Goal: Book appointment/travel/reservation

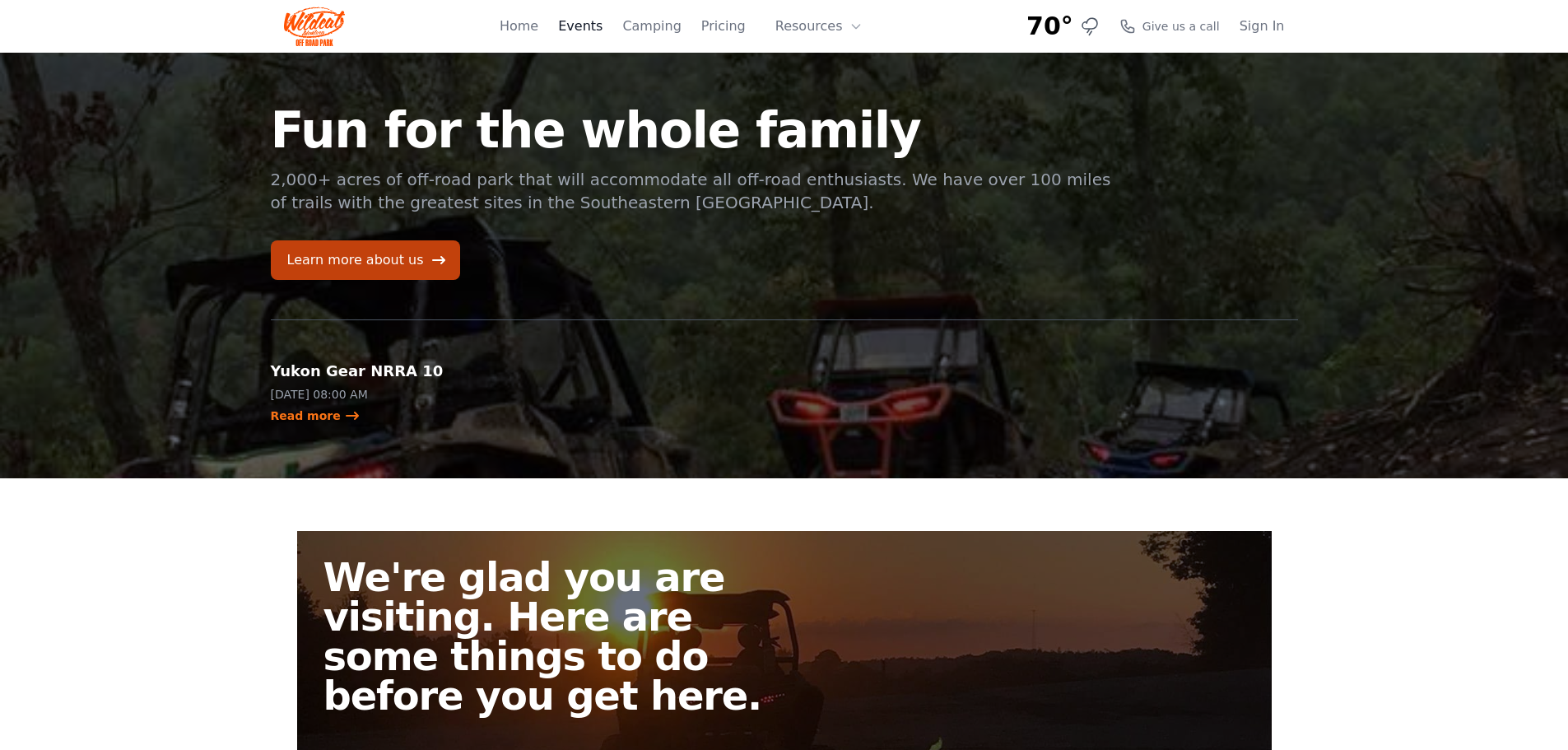
click at [599, 29] on link "Events" at bounding box center [580, 26] width 45 height 20
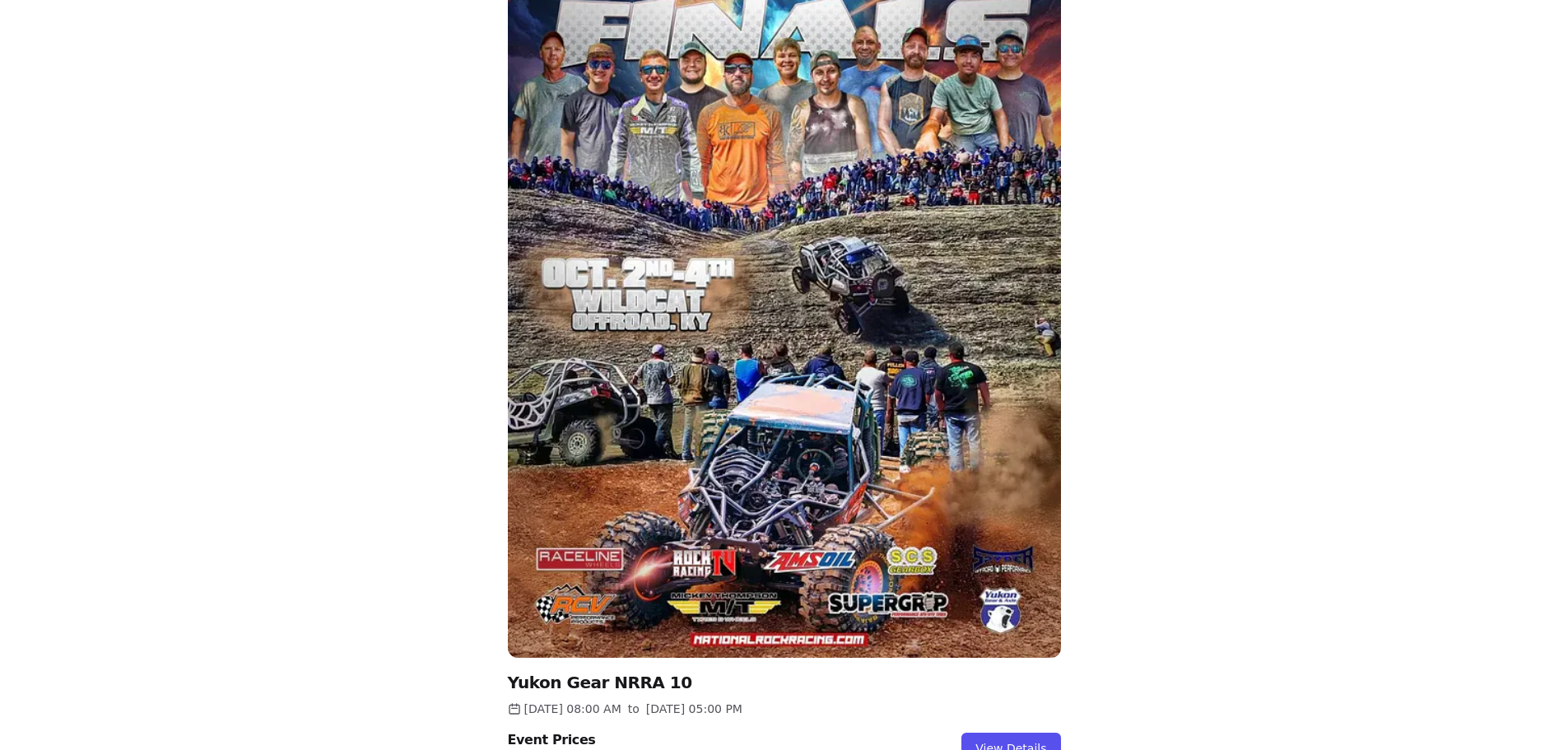
scroll to position [1754, 0]
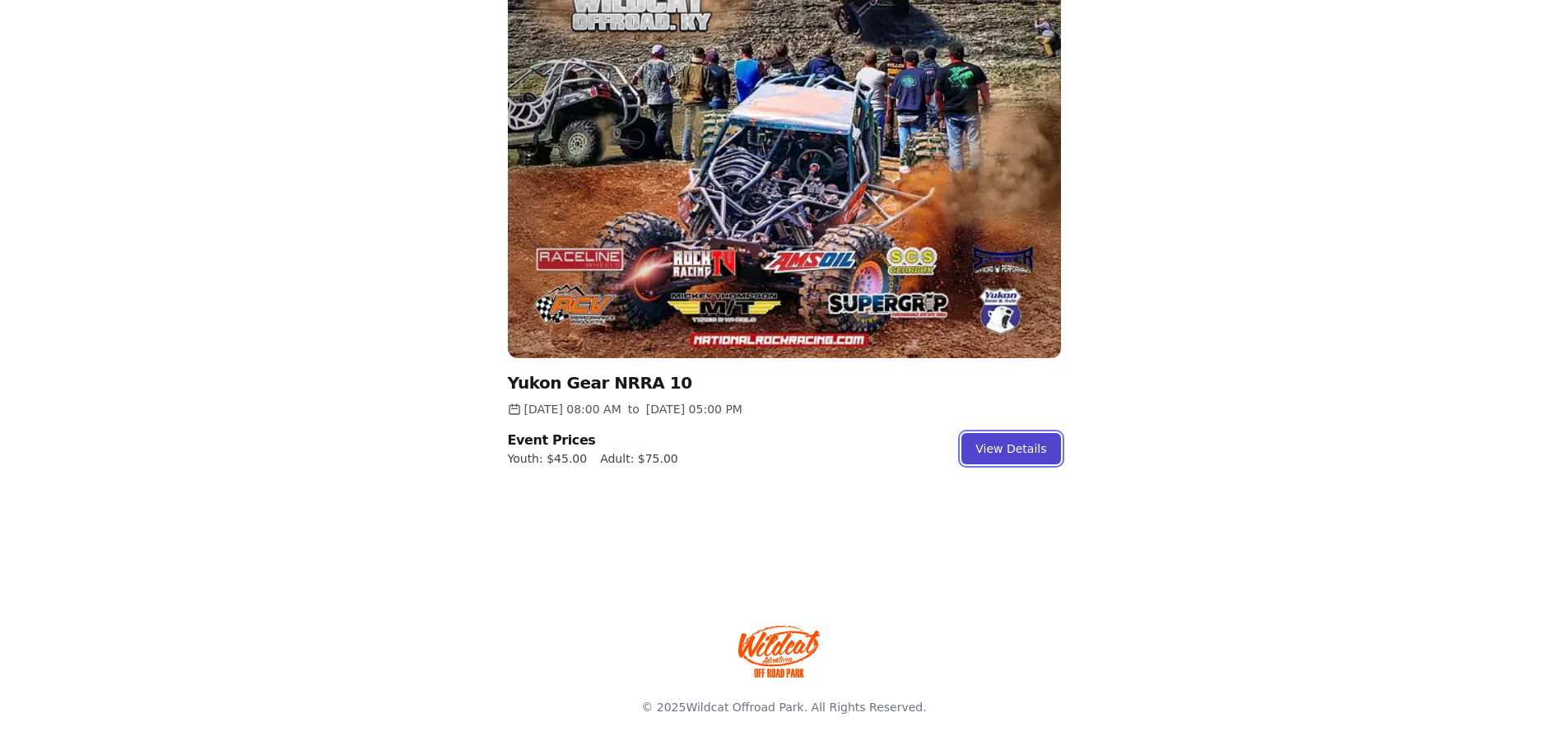
click at [1012, 454] on link "View Details" at bounding box center [1010, 449] width 99 height 31
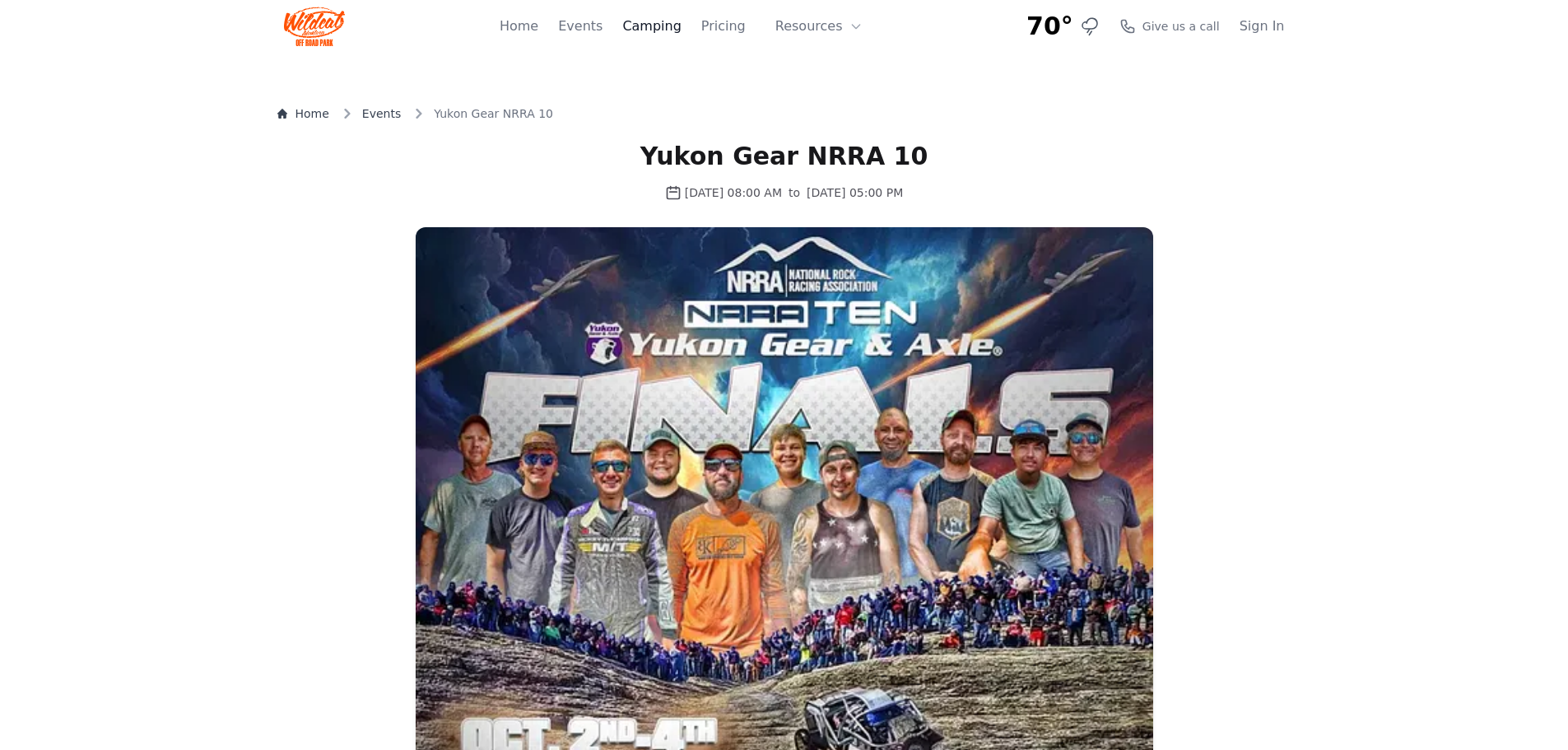
click at [677, 24] on link "Camping" at bounding box center [651, 26] width 58 height 20
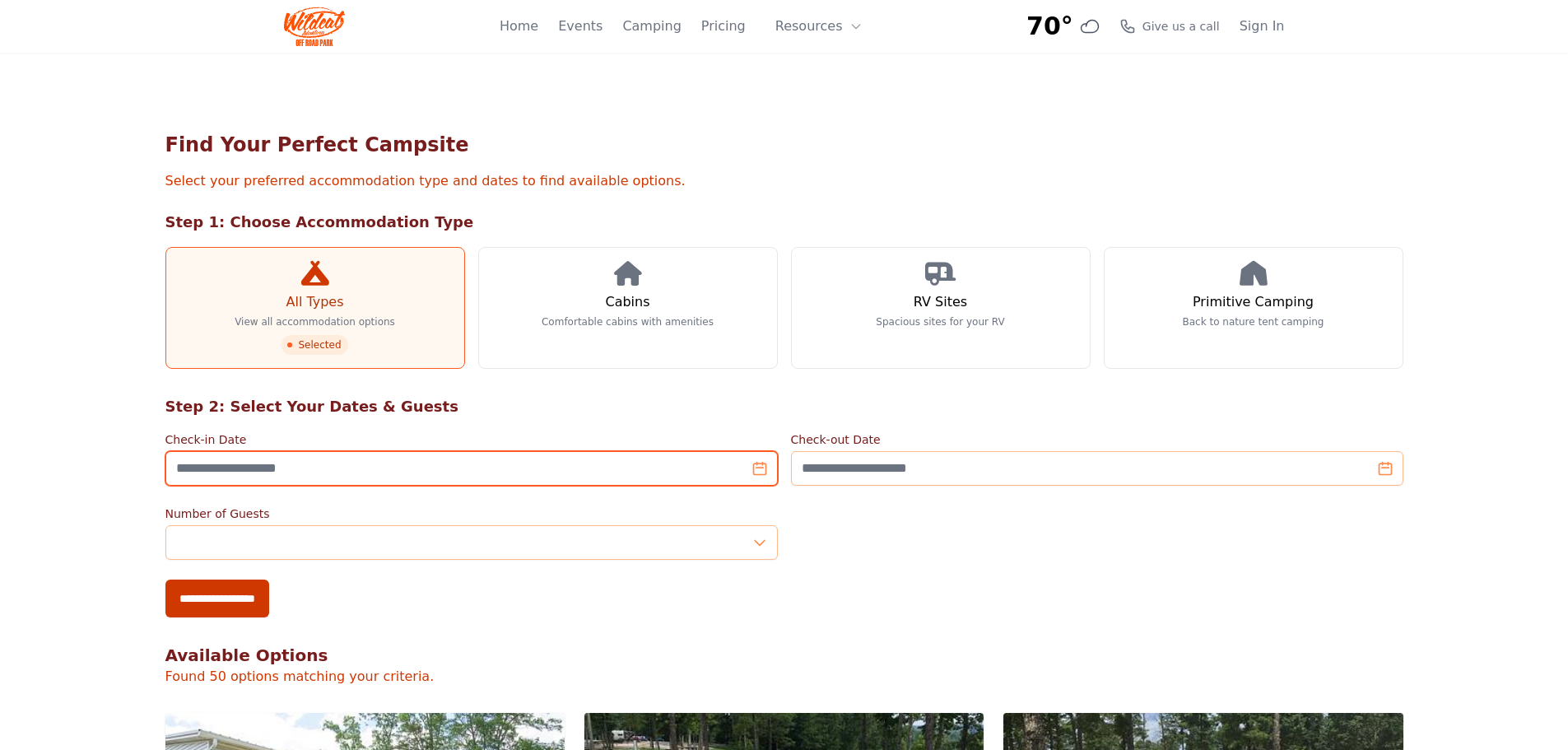
click at [760, 467] on input "Check-in Date" at bounding box center [471, 469] width 612 height 35
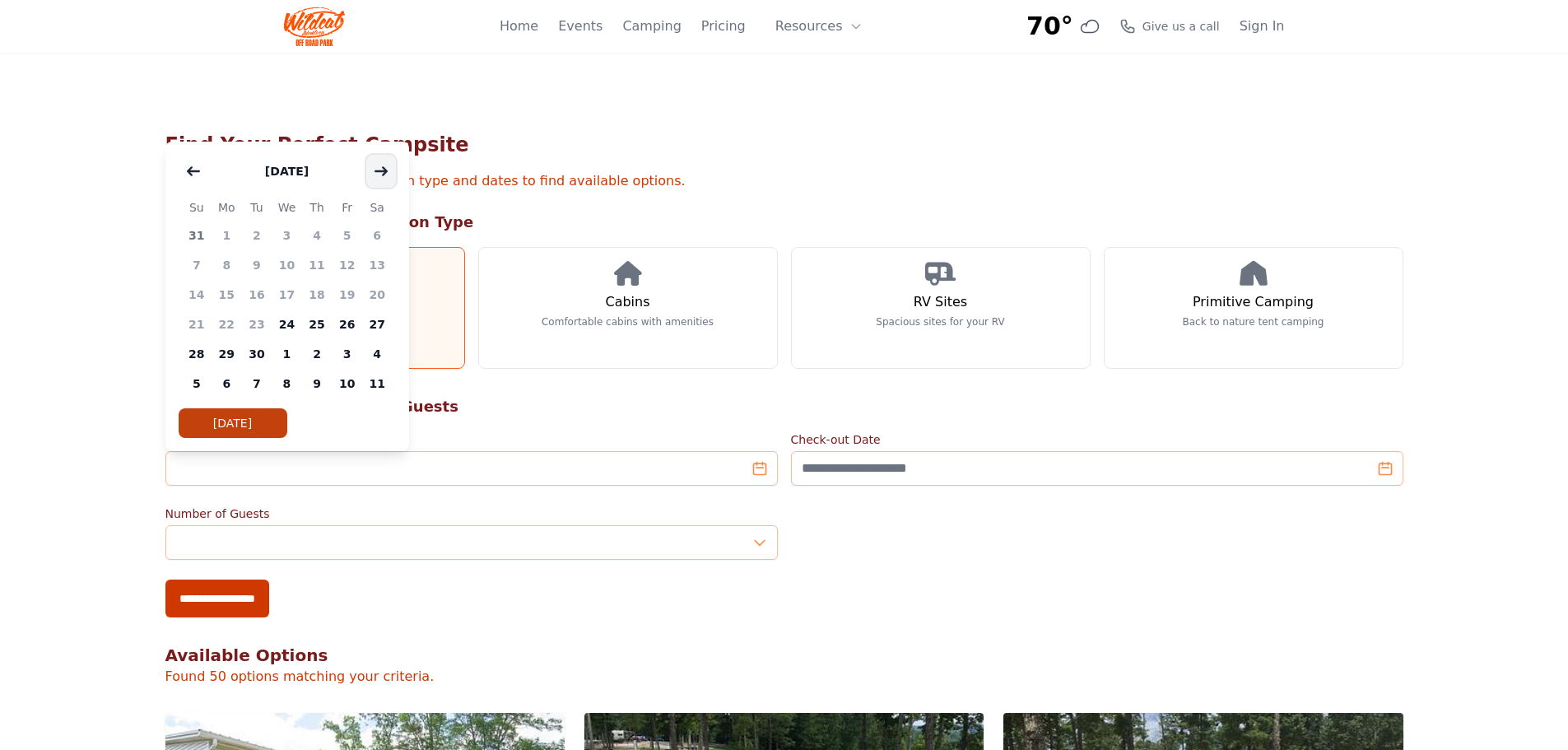
click at [377, 169] on icon "button" at bounding box center [381, 171] width 13 height 13
click at [349, 240] on span "3" at bounding box center [347, 236] width 31 height 30
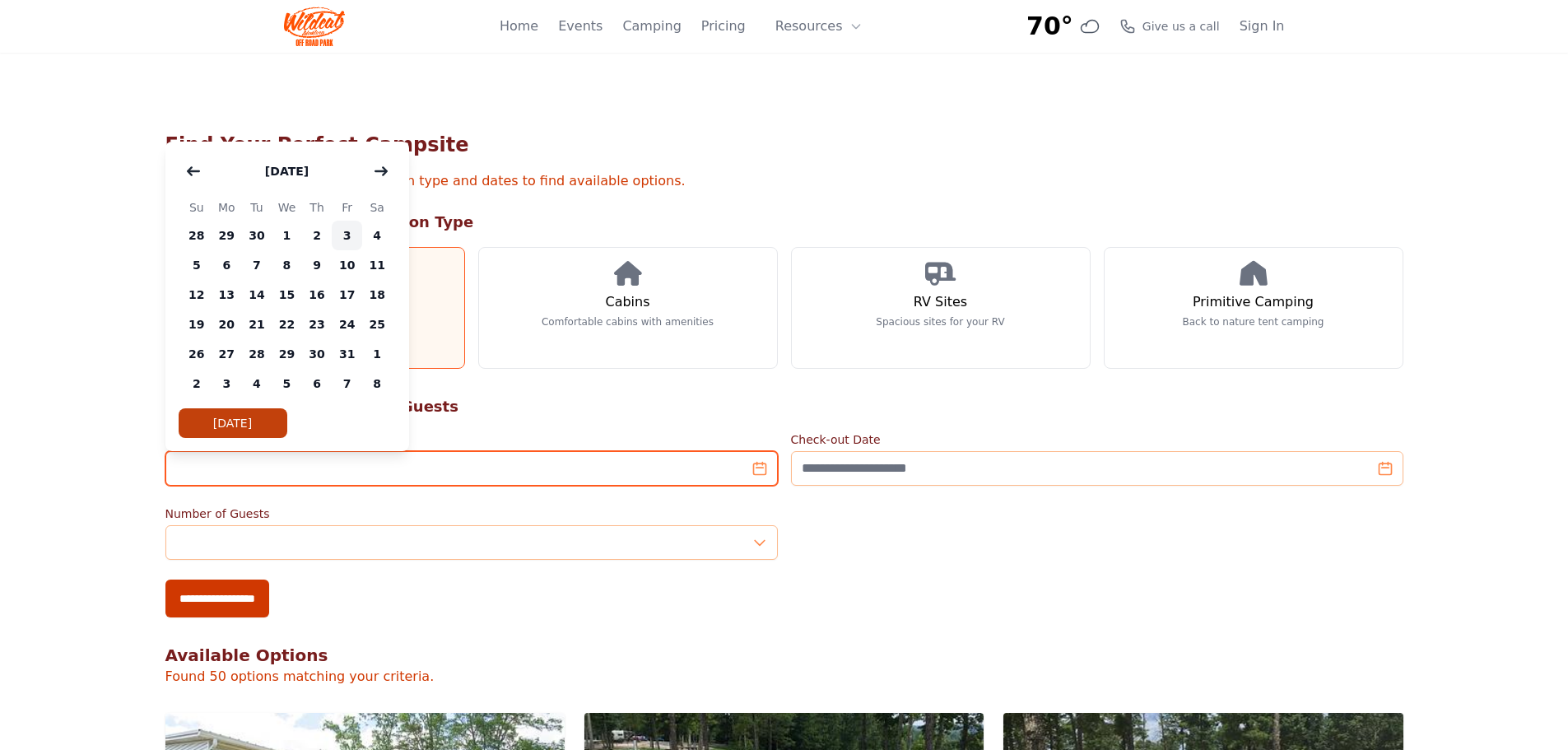
type input "**********"
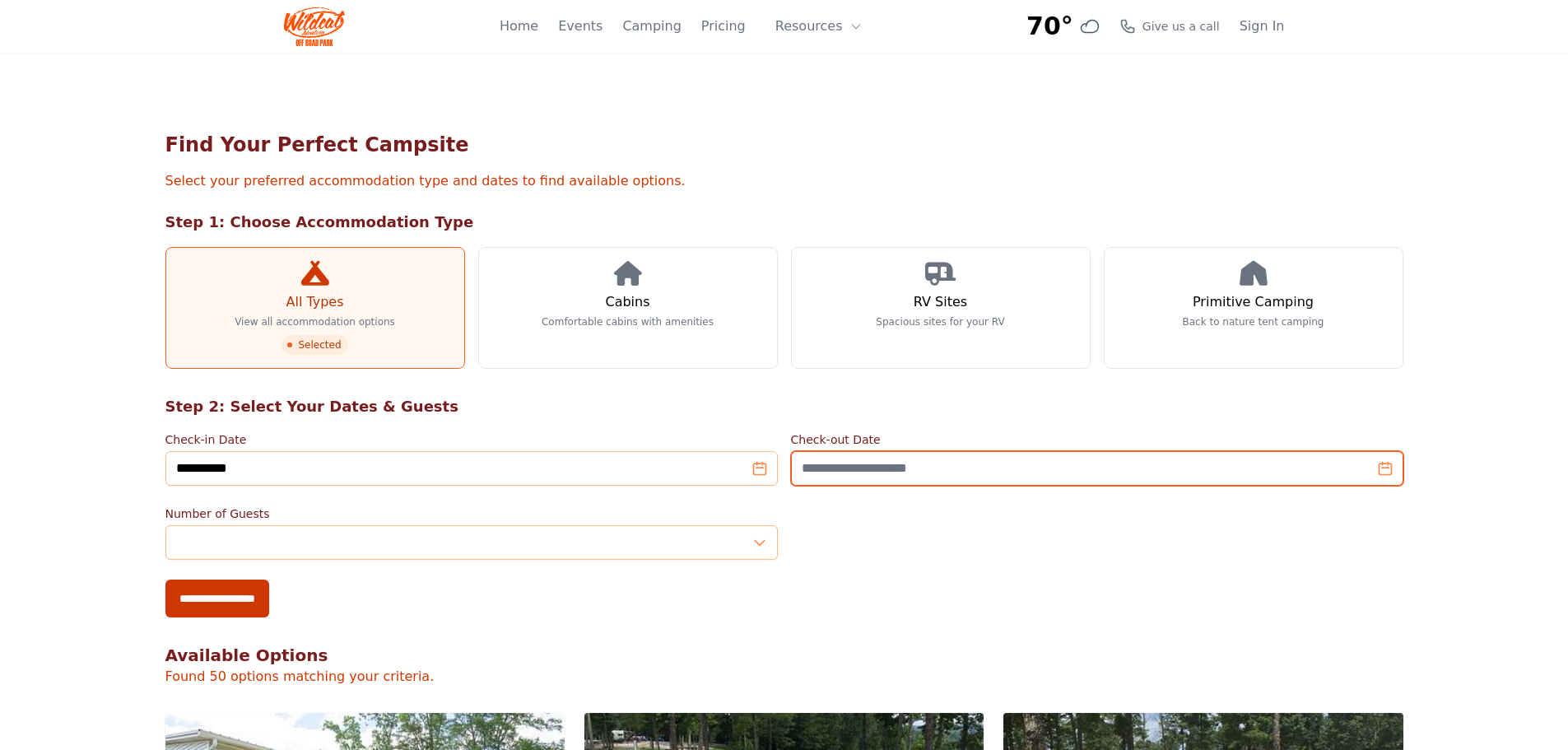
click at [1384, 471] on input "Check-out Date" at bounding box center [1097, 469] width 612 height 35
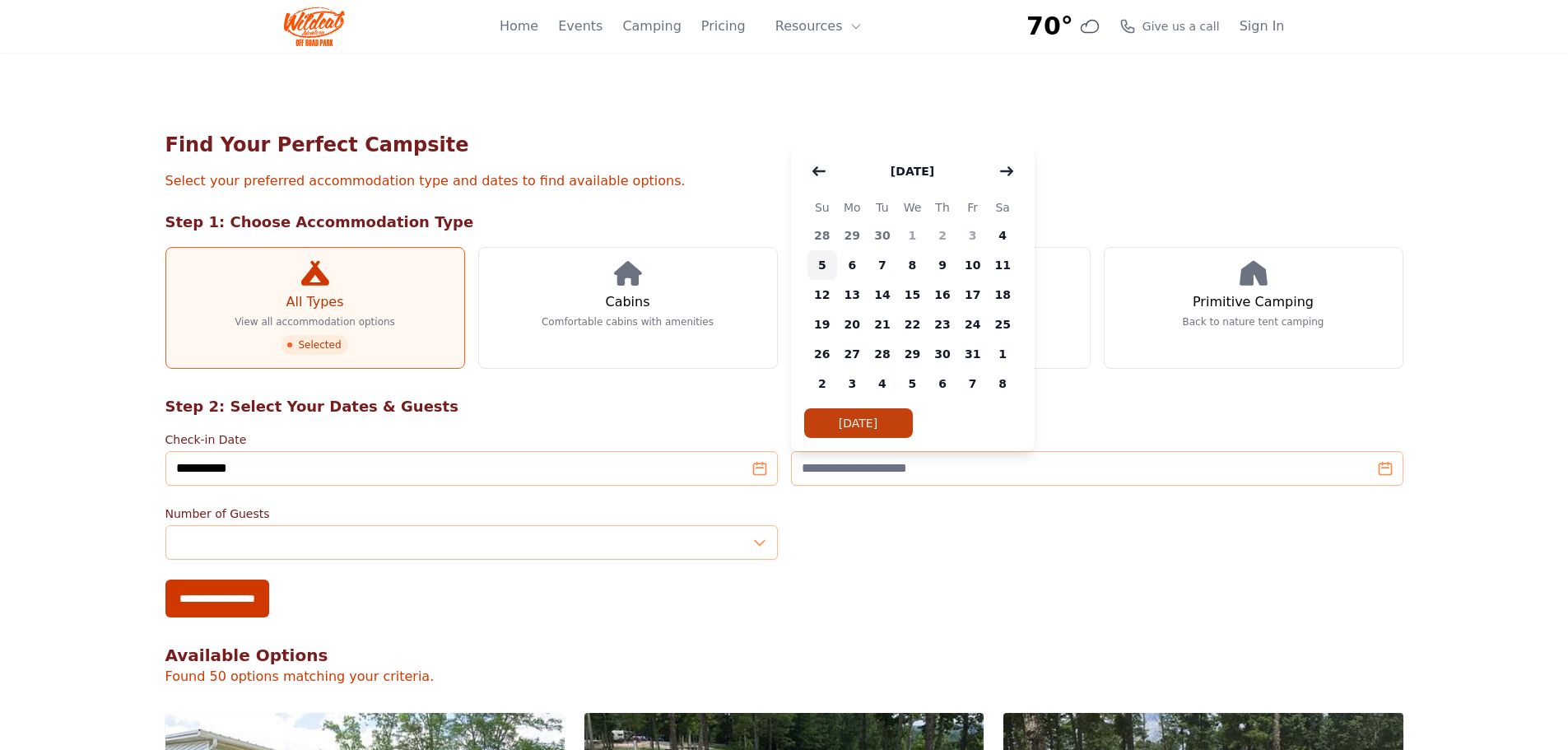
click at [824, 268] on span "5" at bounding box center [822, 265] width 31 height 30
type input "**********"
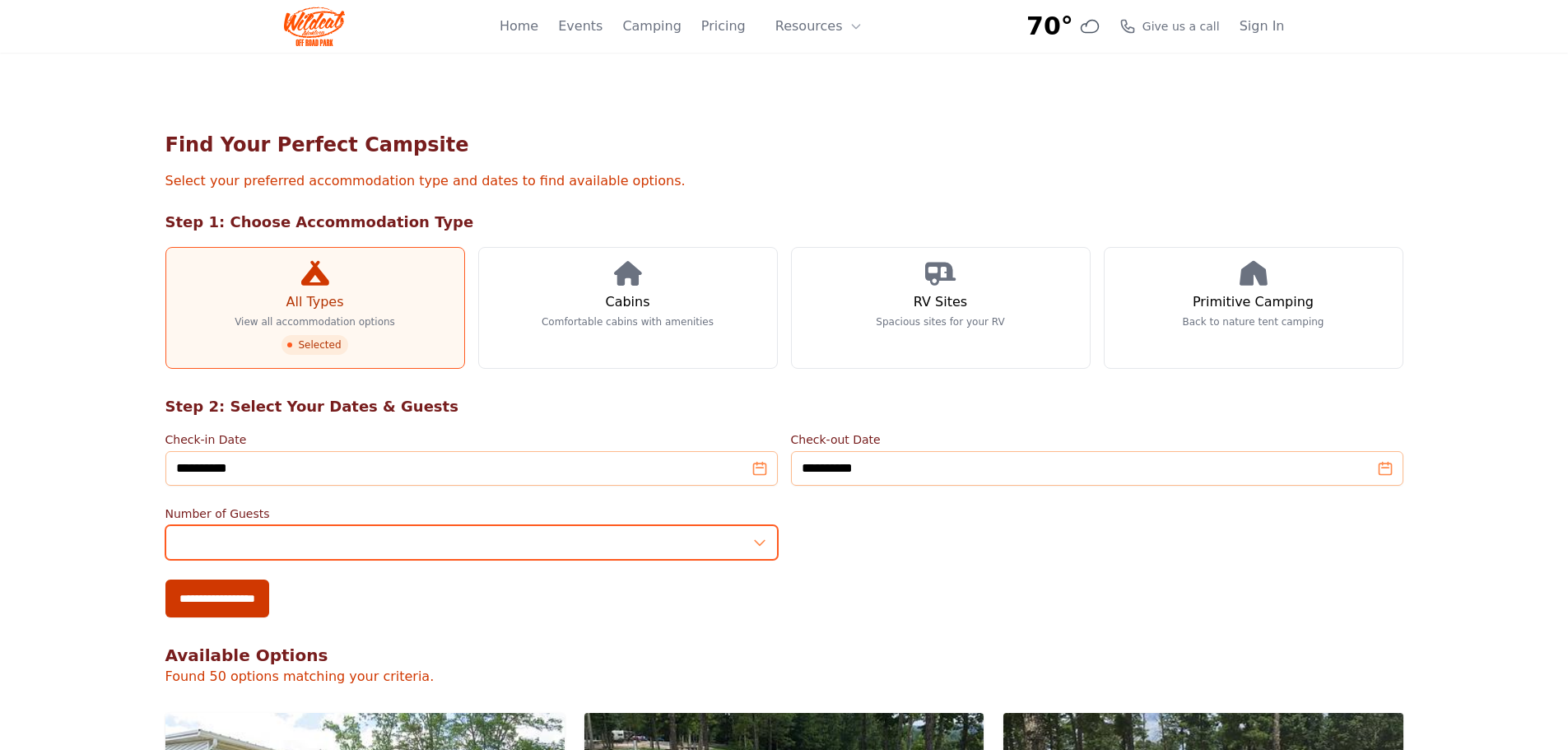
click at [760, 546] on input "*" at bounding box center [471, 542] width 612 height 35
click at [265, 545] on input "*" at bounding box center [471, 542] width 612 height 35
type input "*"
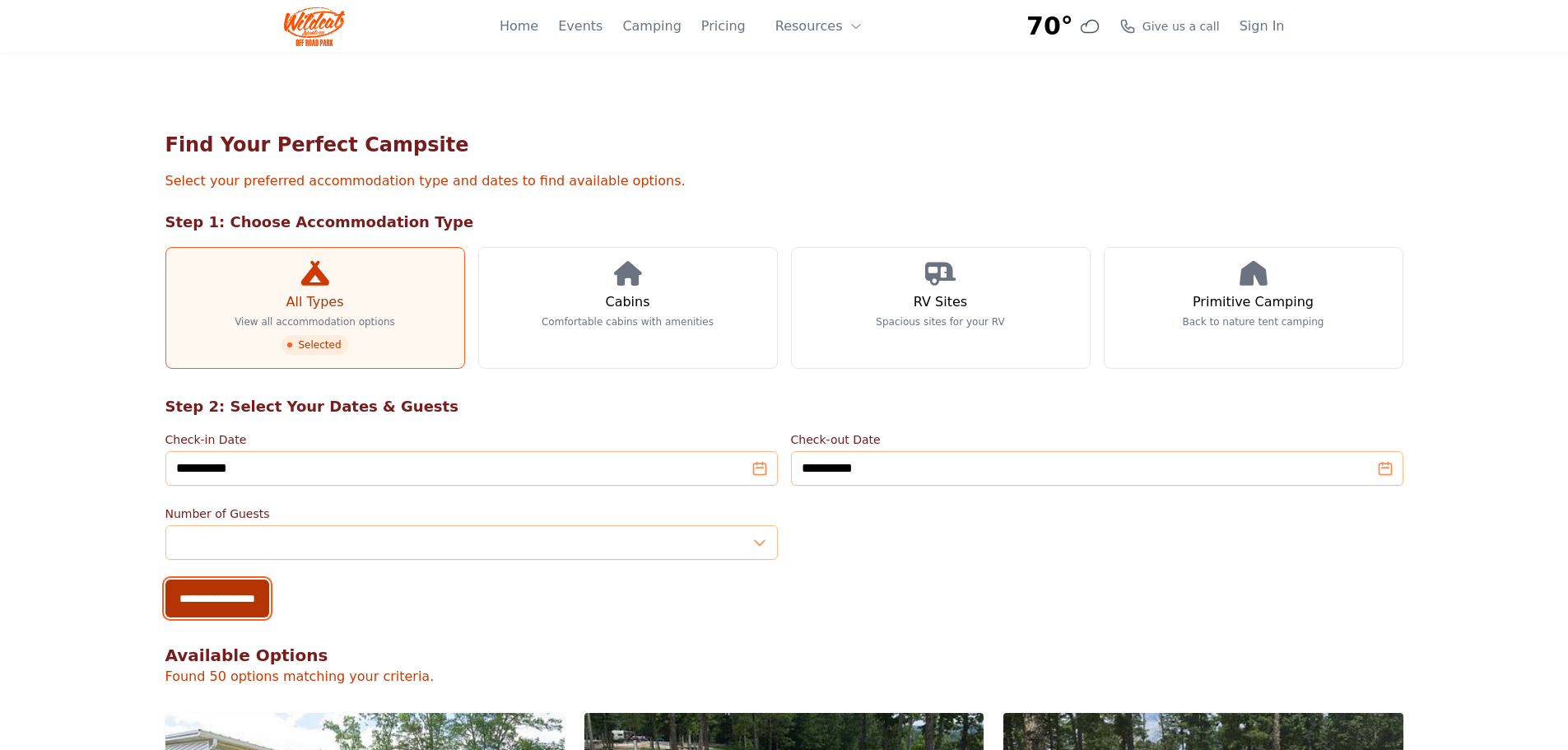
click at [225, 599] on input "**********" at bounding box center [217, 598] width 104 height 38
type input "**********"
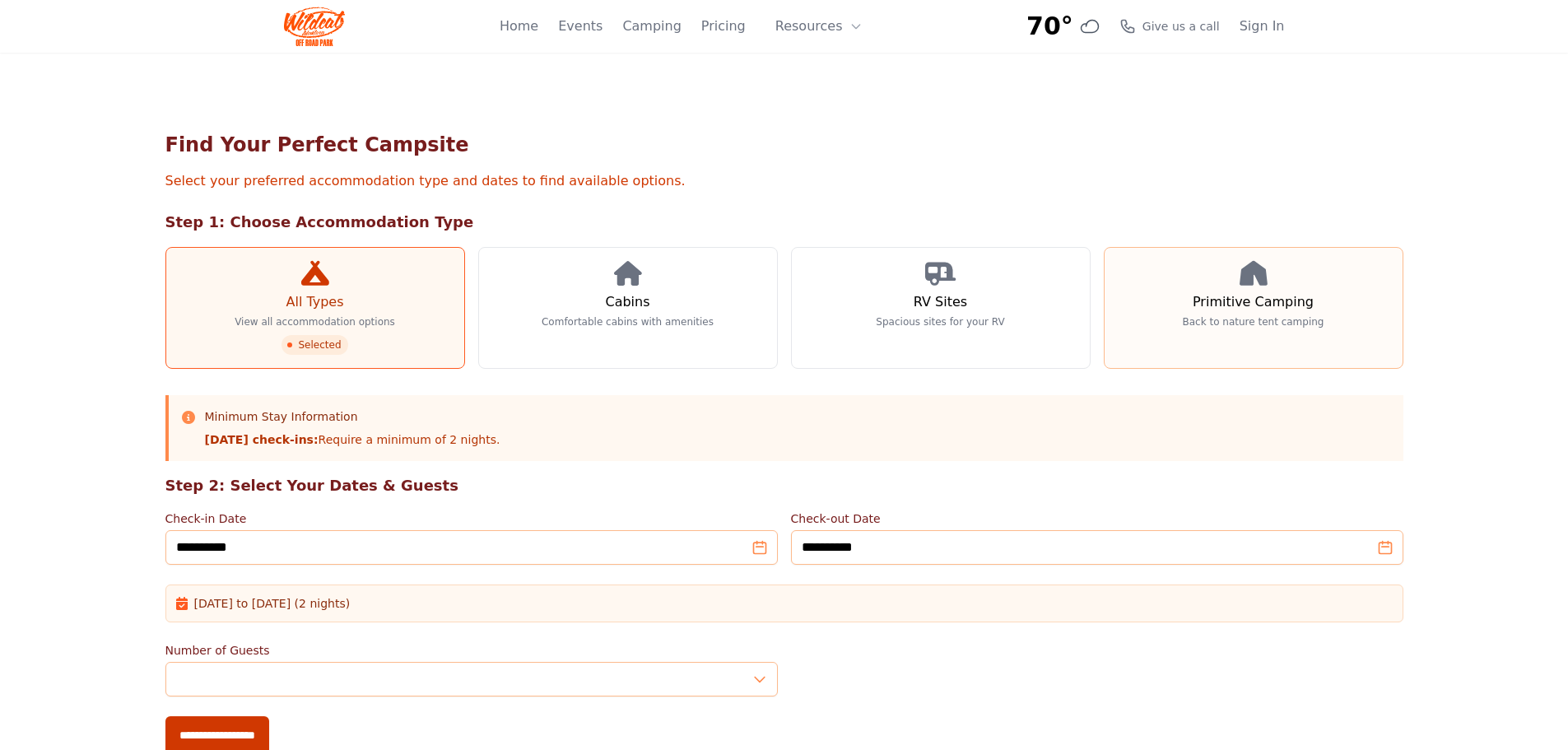
click at [1231, 314] on link "Primitive Camping Back to nature tent camping" at bounding box center [1253, 308] width 299 height 122
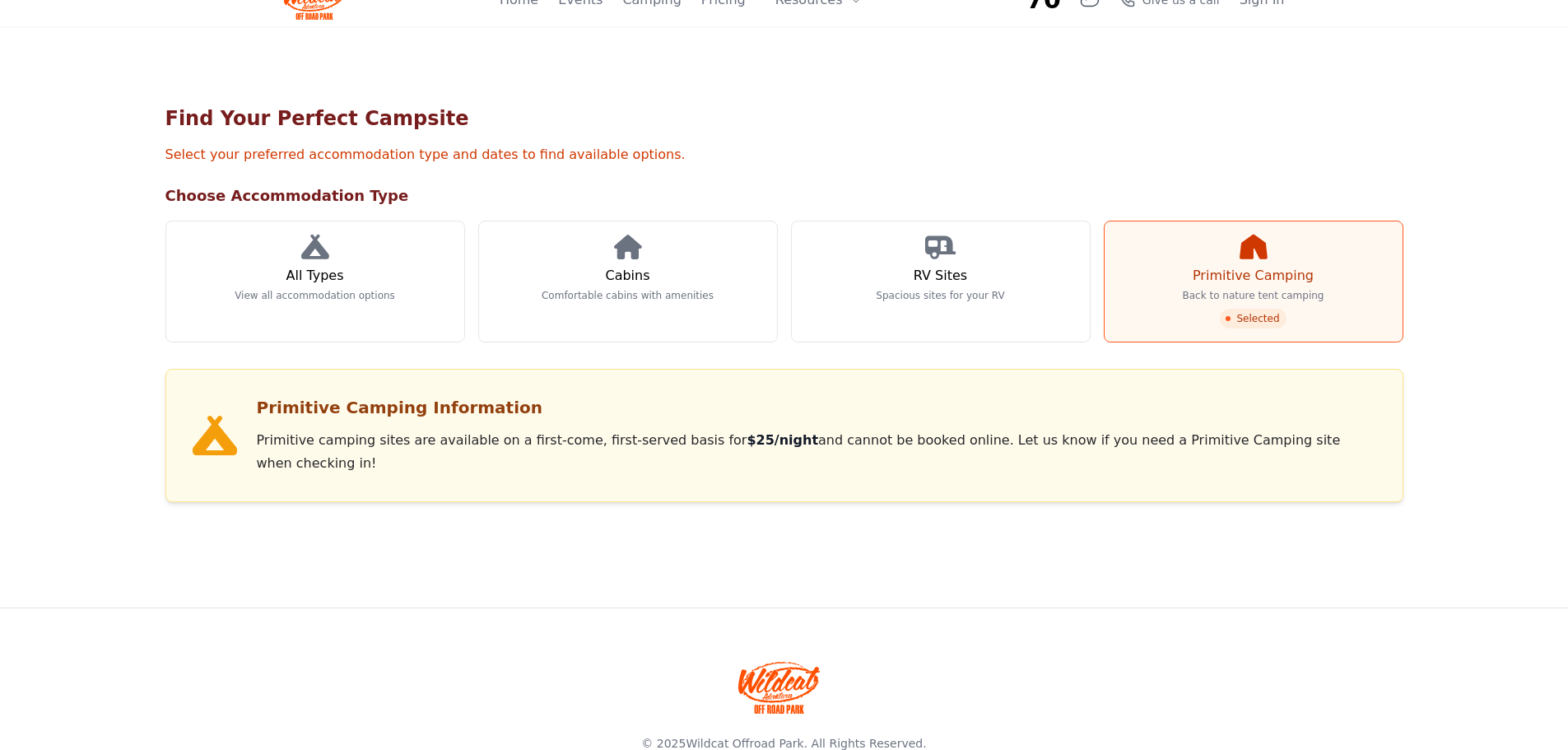
scroll to position [39, 0]
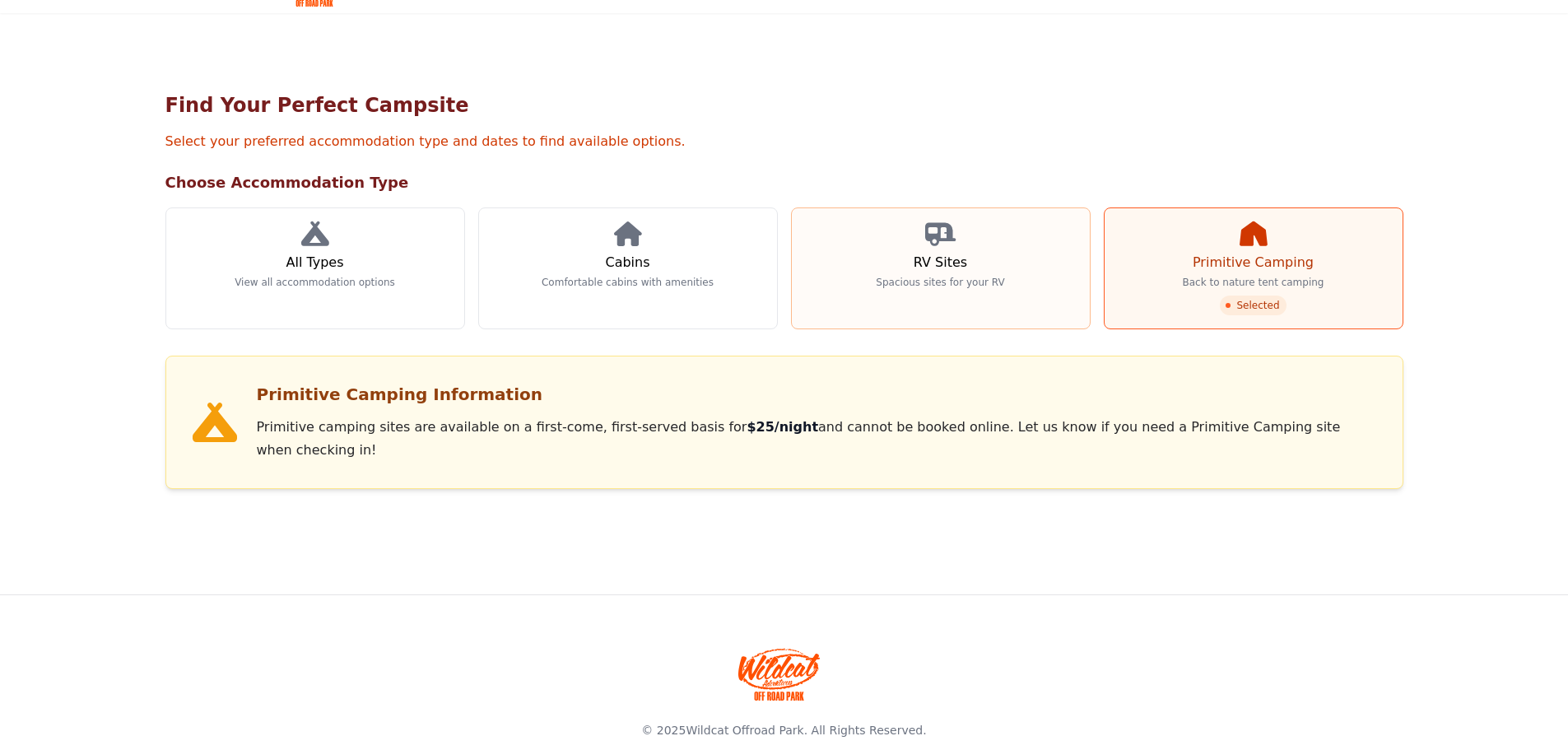
click at [948, 267] on h3 "RV Sites" at bounding box center [939, 262] width 53 height 20
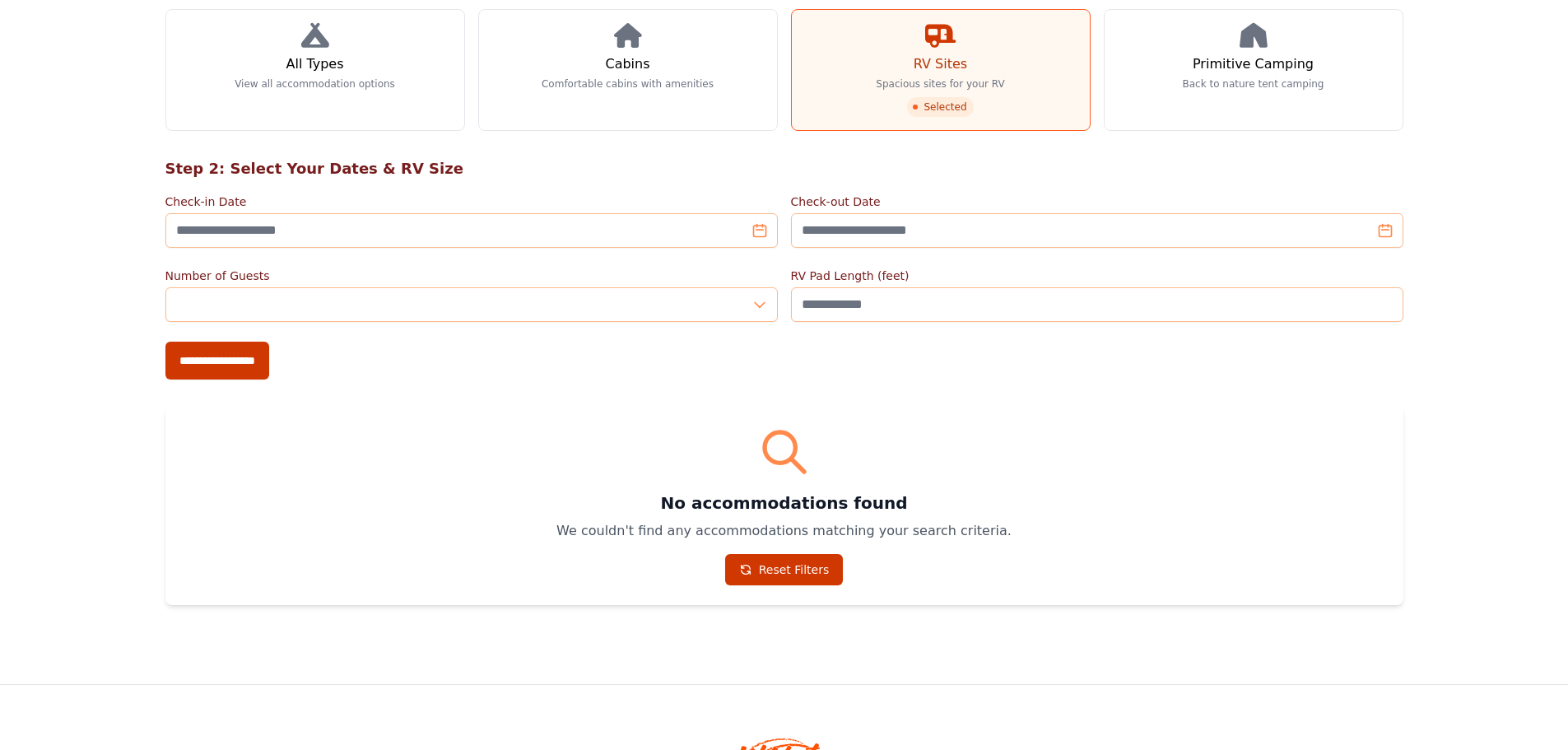
scroll to position [109, 0]
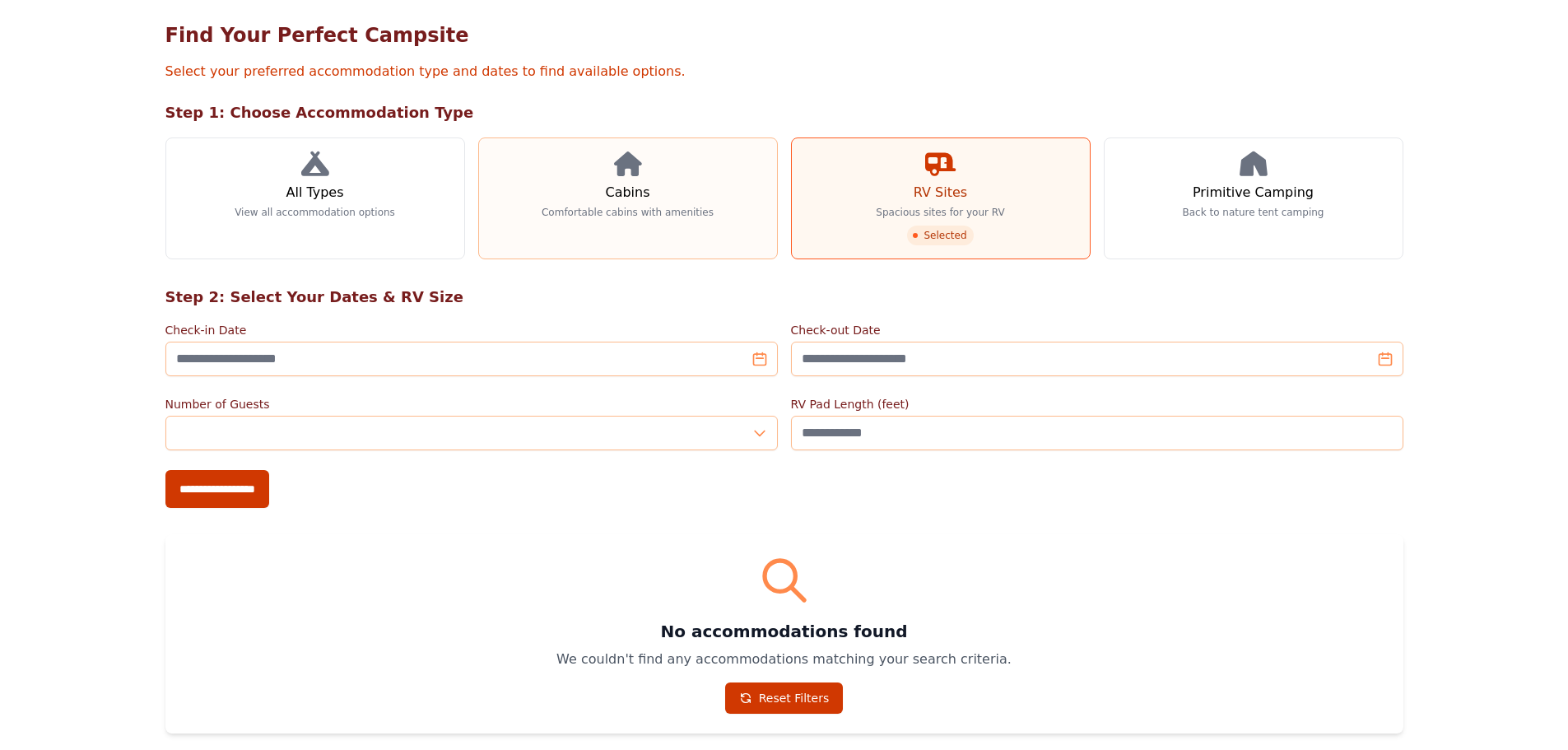
click at [652, 195] on link "Cabins Comfortable cabins with amenities" at bounding box center [628, 198] width 299 height 122
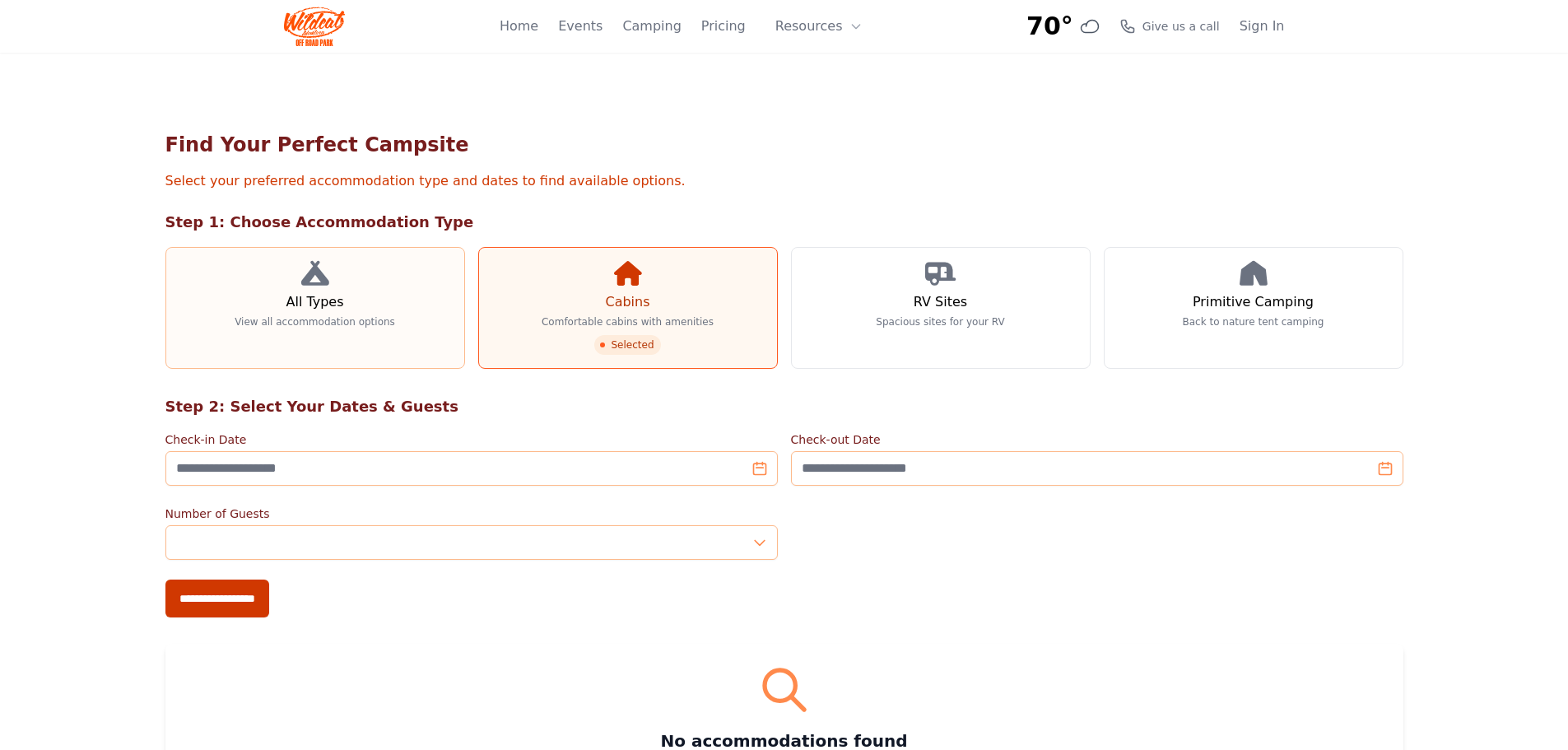
drag, startPoint x: 328, startPoint y: 313, endPoint x: 337, endPoint y: 310, distance: 9.5
click at [331, 313] on link "All Types View all accommodation options" at bounding box center [314, 308] width 299 height 122
